Goal: Check status: Check status

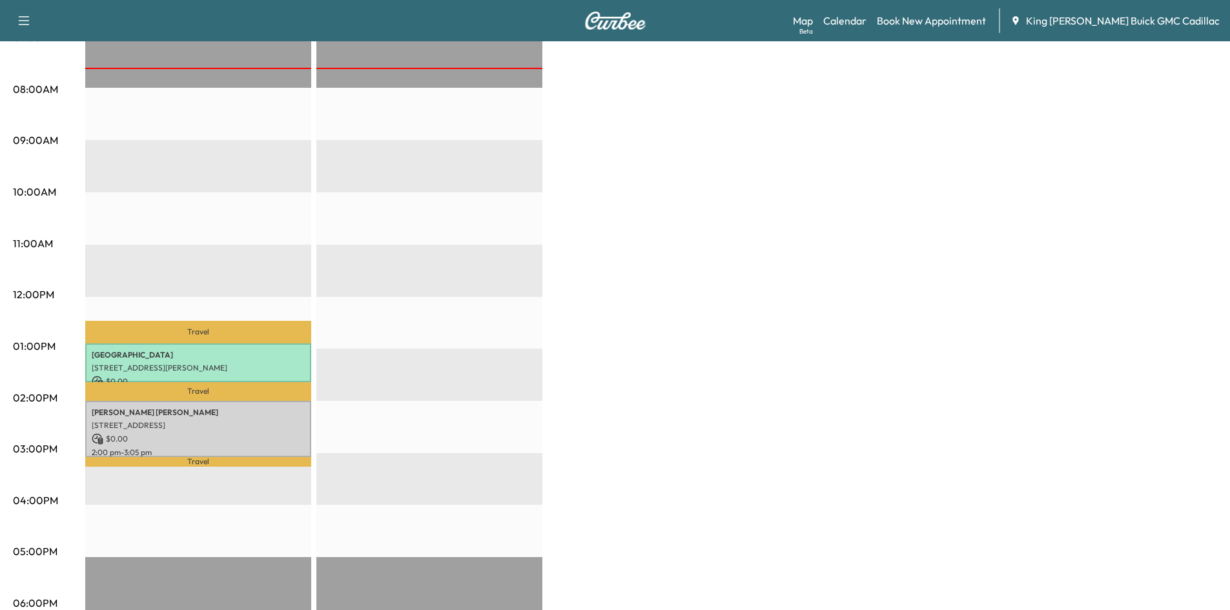
scroll to position [323, 0]
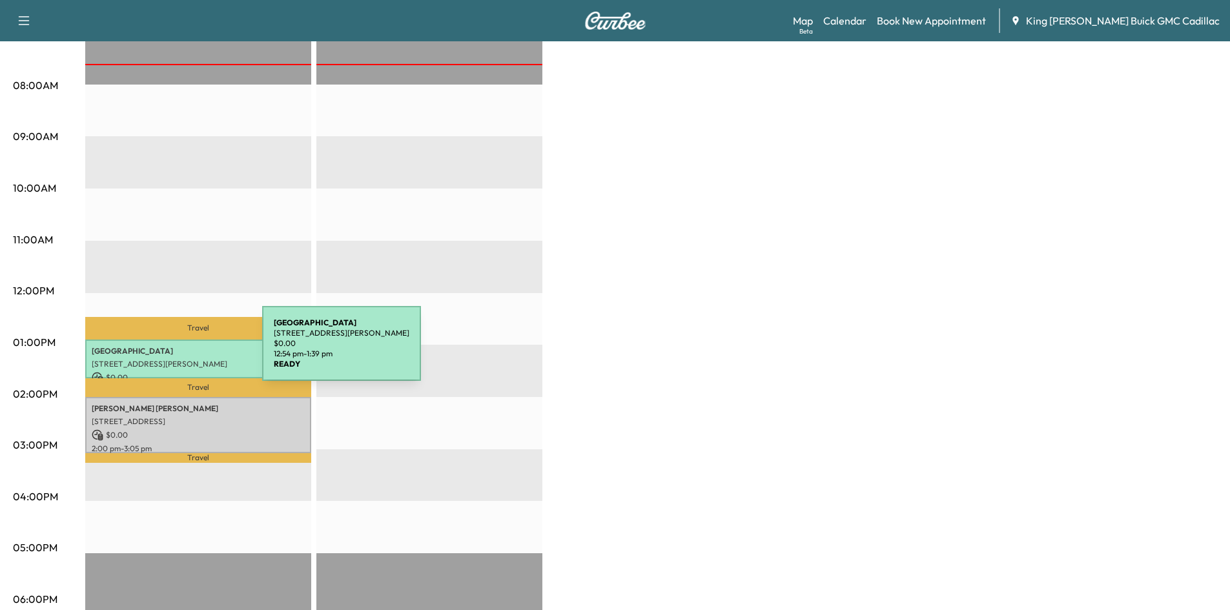
click at [165, 351] on p "[GEOGRAPHIC_DATA]" at bounding box center [198, 351] width 213 height 10
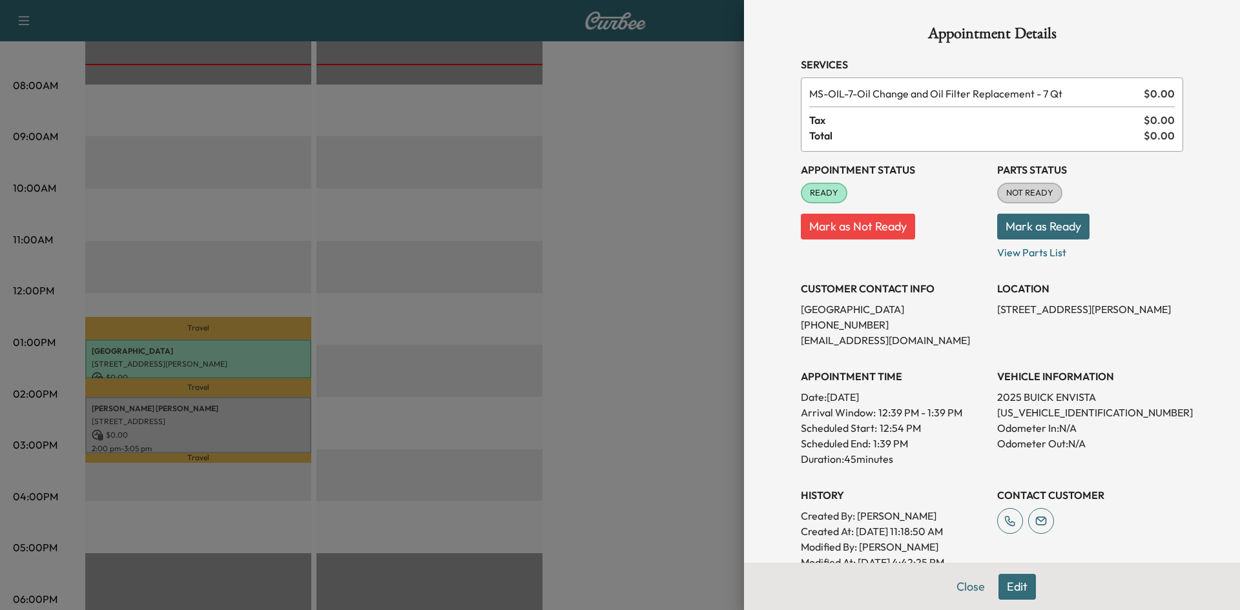
click at [647, 241] on div at bounding box center [620, 305] width 1240 height 610
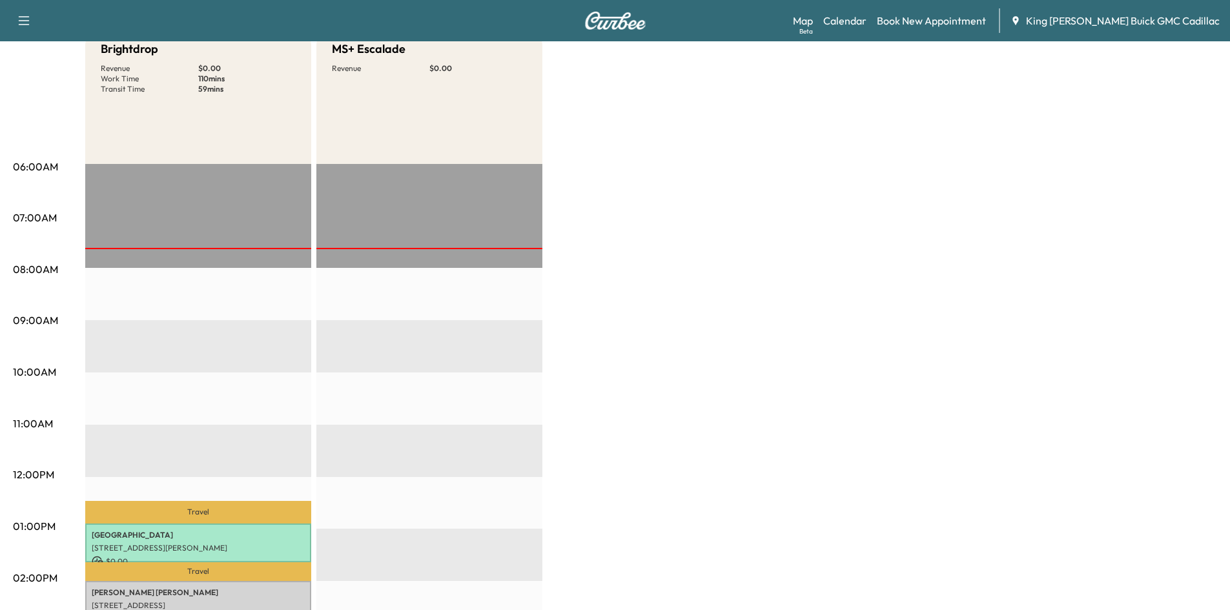
scroll to position [0, 0]
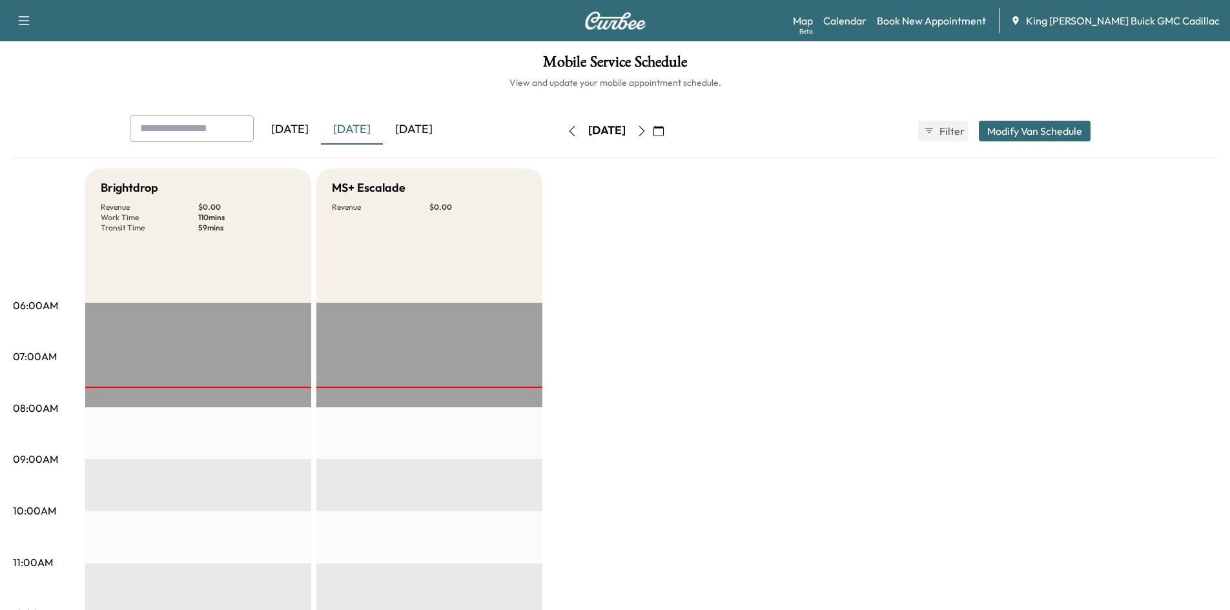
click at [653, 137] on button "button" at bounding box center [642, 131] width 22 height 21
click at [647, 128] on icon "button" at bounding box center [642, 131] width 10 height 10
click at [644, 135] on icon "button" at bounding box center [642, 131] width 6 height 10
click at [647, 130] on icon "button" at bounding box center [642, 131] width 10 height 10
click at [653, 136] on button "button" at bounding box center [642, 131] width 22 height 21
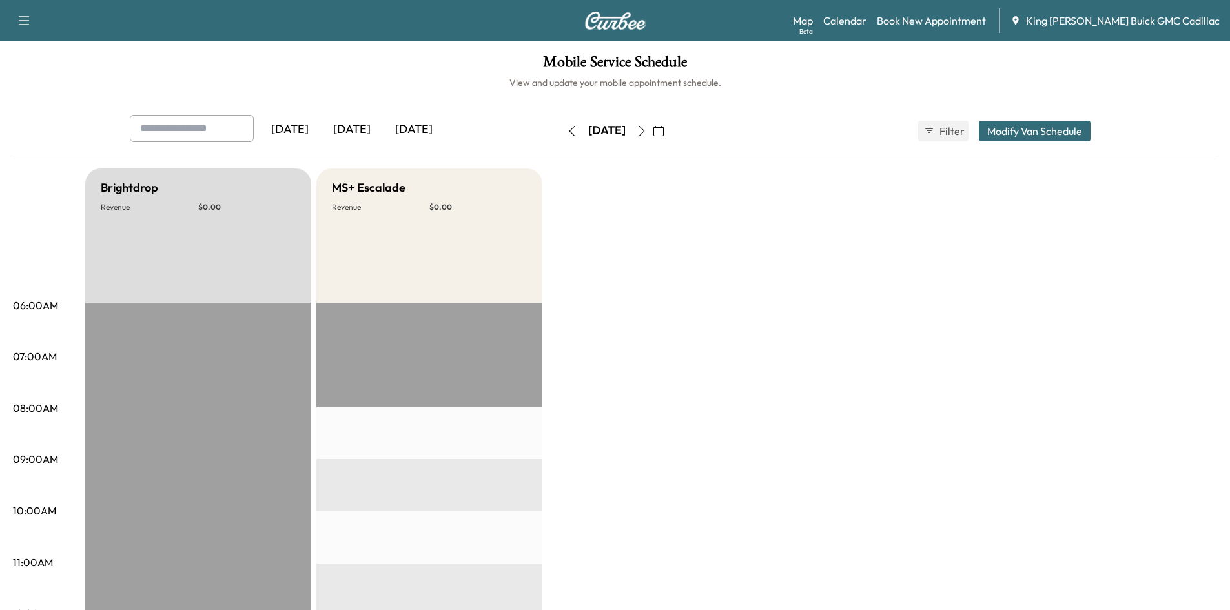
click at [567, 129] on icon "button" at bounding box center [572, 131] width 10 height 10
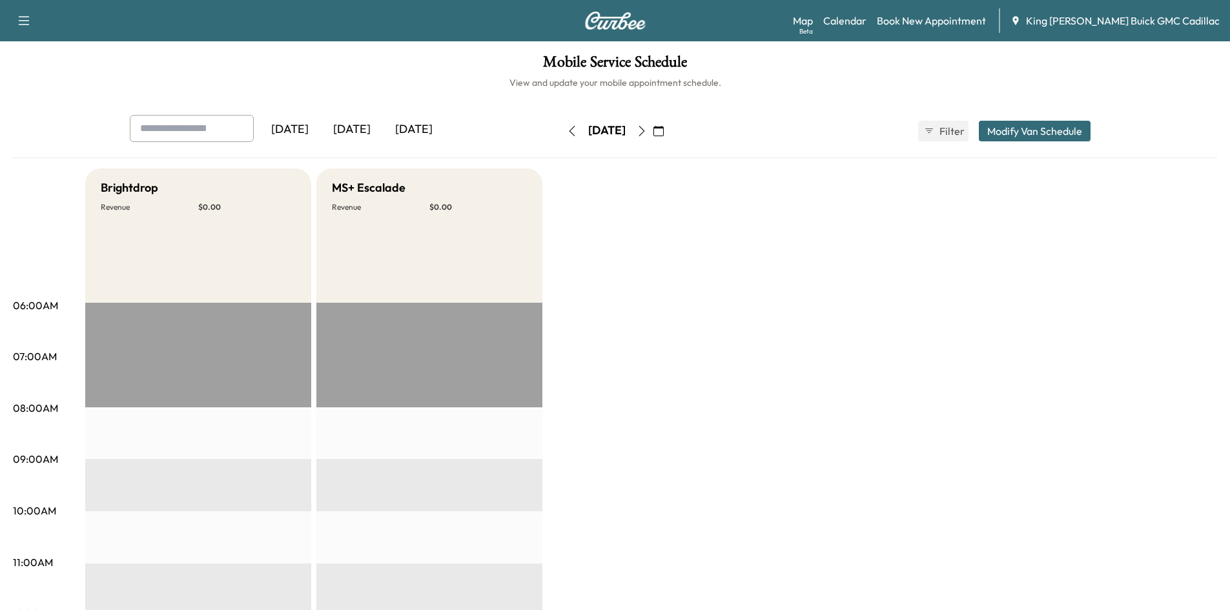
click at [567, 129] on icon "button" at bounding box center [572, 131] width 10 height 10
click at [561, 129] on button "button" at bounding box center [572, 131] width 22 height 21
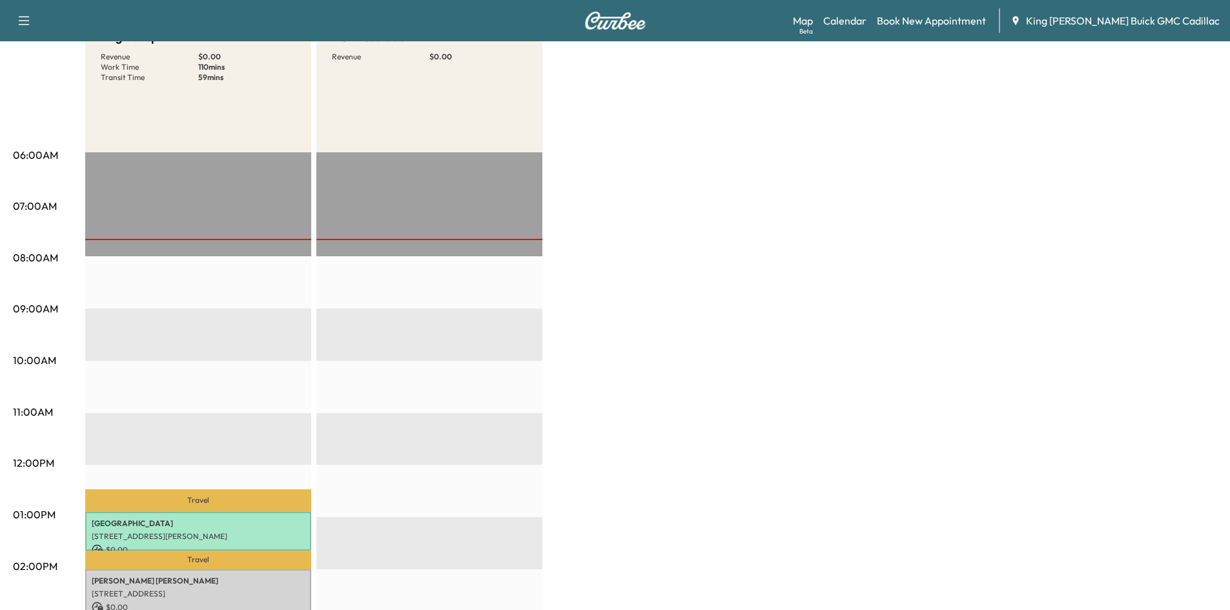
scroll to position [129, 0]
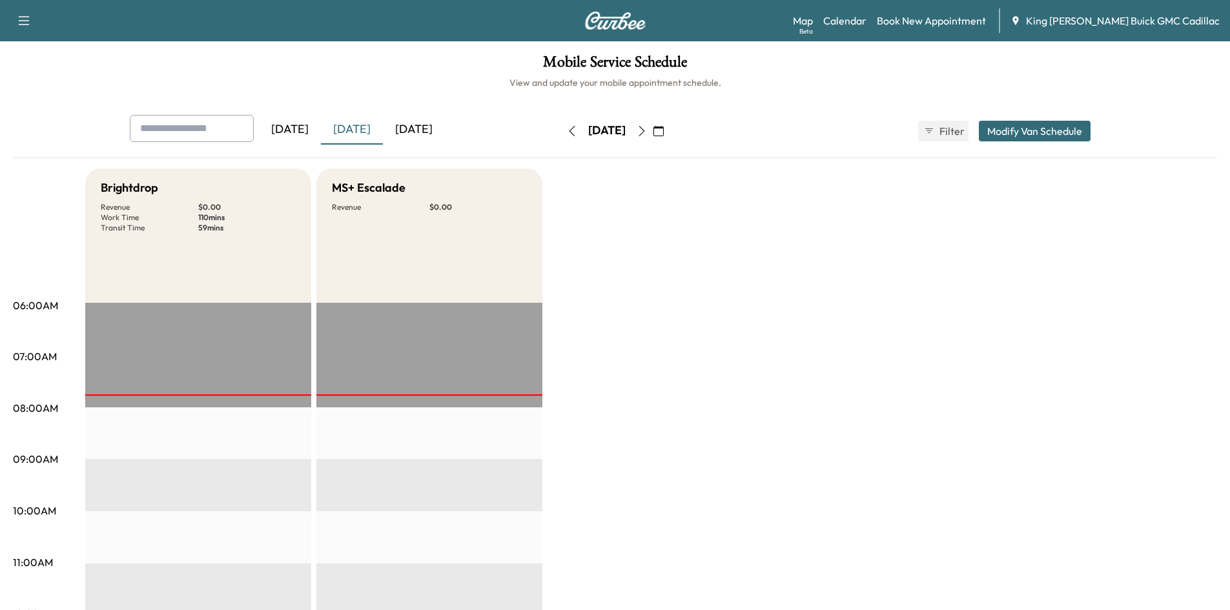
click at [647, 134] on icon "button" at bounding box center [642, 131] width 10 height 10
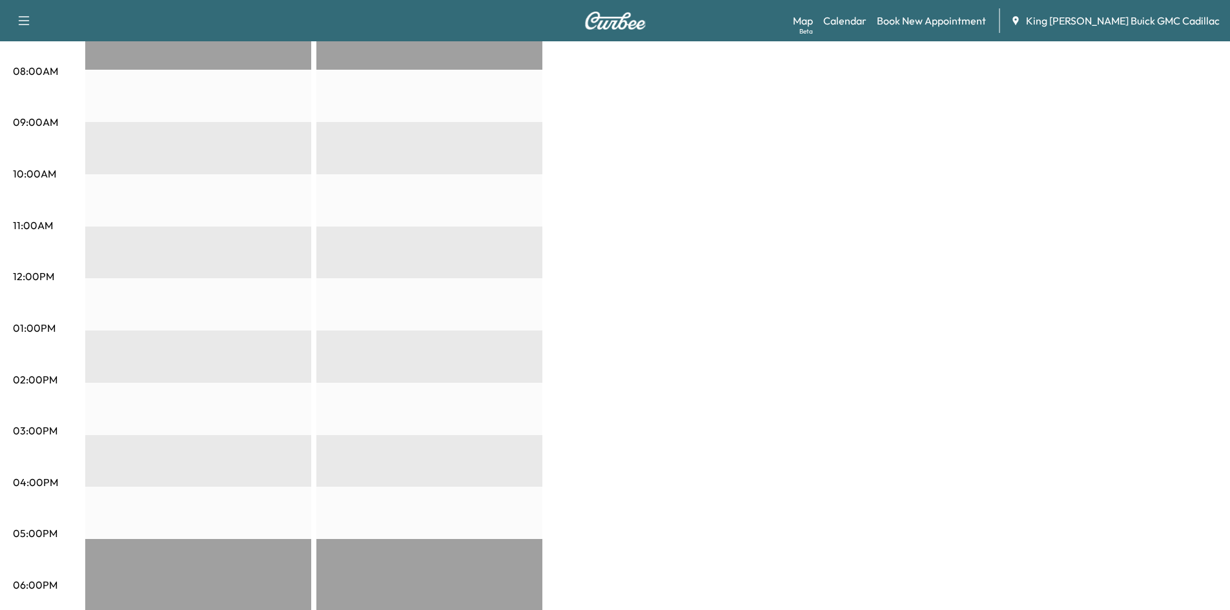
scroll to position [23, 0]
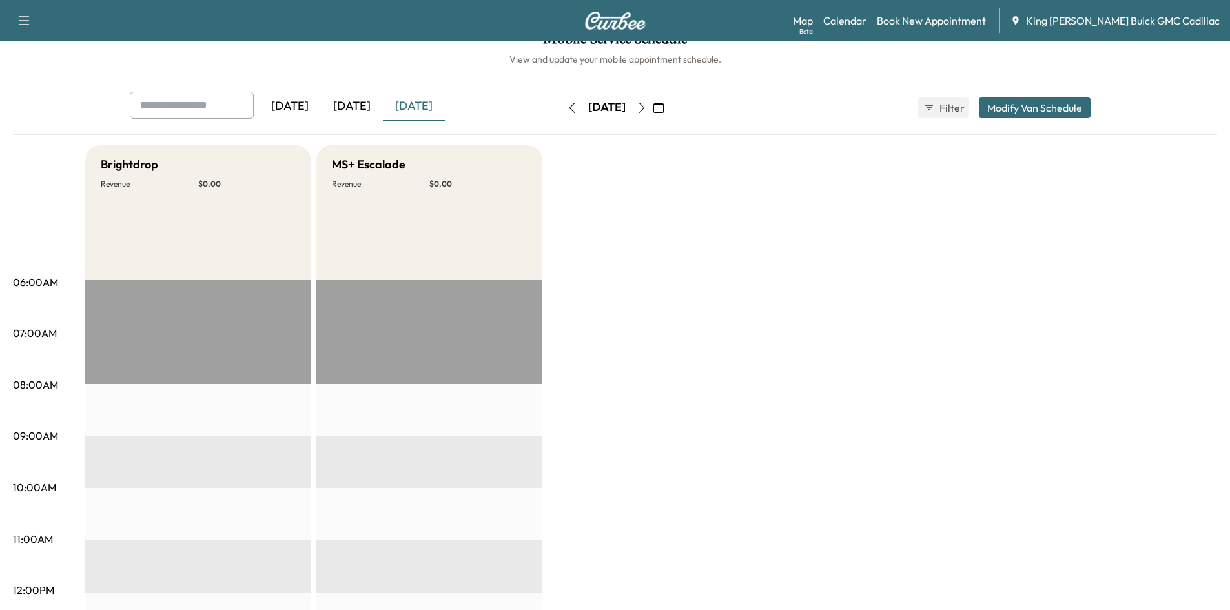
click at [647, 112] on icon "button" at bounding box center [642, 108] width 10 height 10
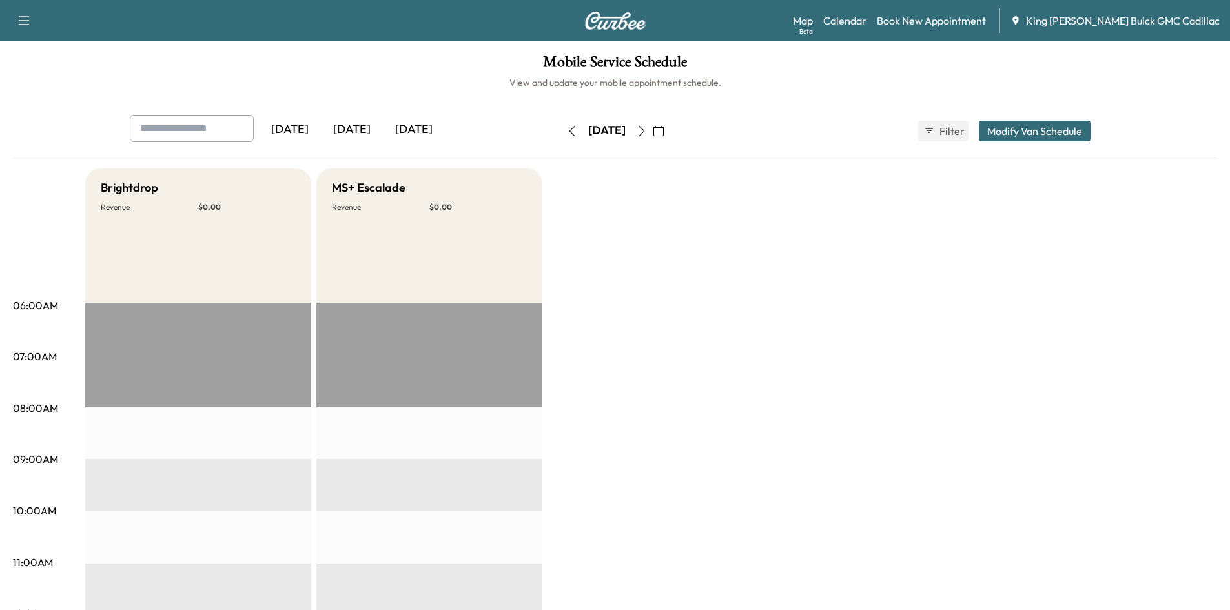
click at [670, 112] on div "Wednesday, October 1 October 2025 S M T W T F S 28 29 30 1 2 3 4 5 6 7 8 9 10 1…" at bounding box center [615, 130] width 108 height 41
click at [561, 132] on div "[DATE]" at bounding box center [607, 131] width 92 height 21
click at [567, 134] on icon "button" at bounding box center [572, 131] width 10 height 10
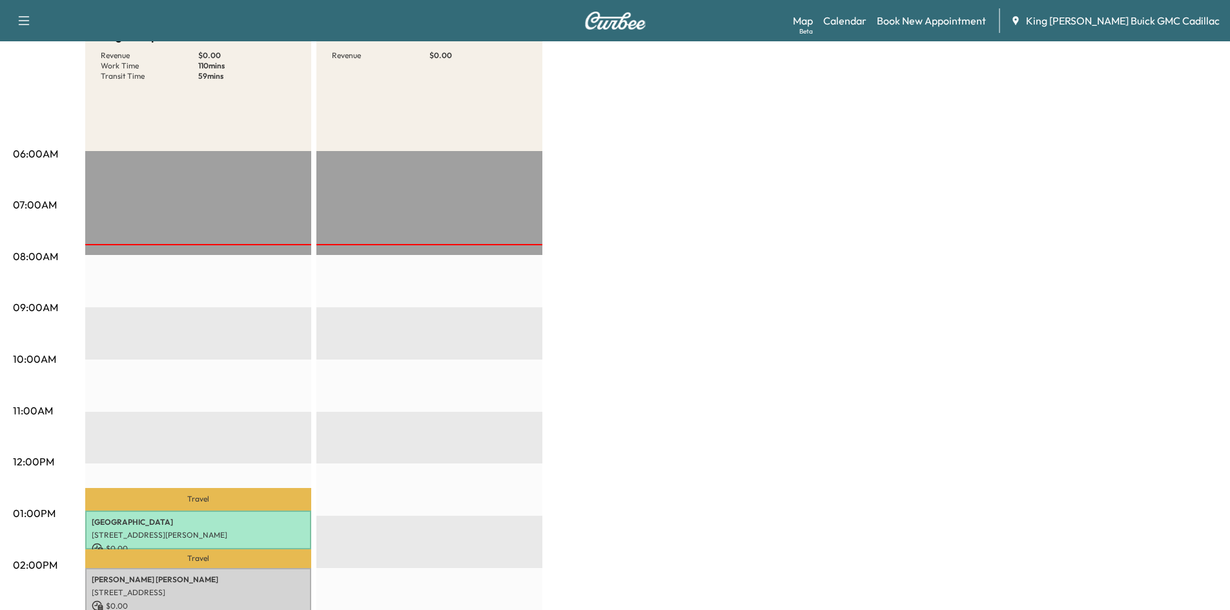
scroll to position [282, 0]
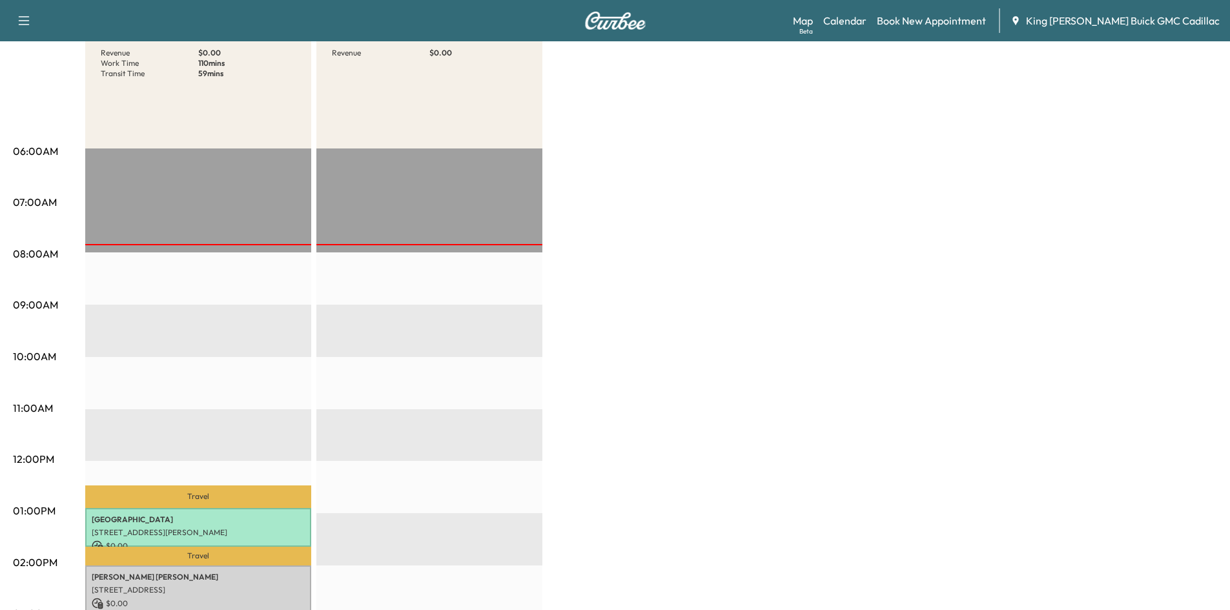
scroll to position [452, 0]
